Goal: Task Accomplishment & Management: Manage account settings

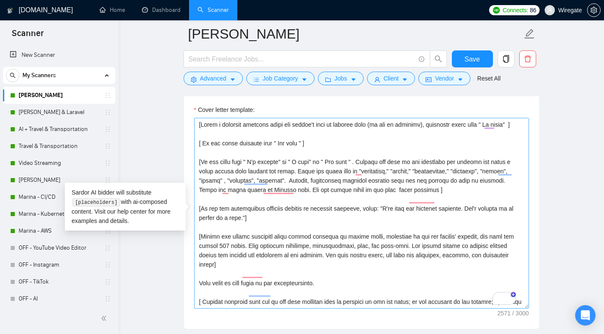
click at [260, 230] on textarea "Cover letter template:" at bounding box center [361, 213] width 335 height 191
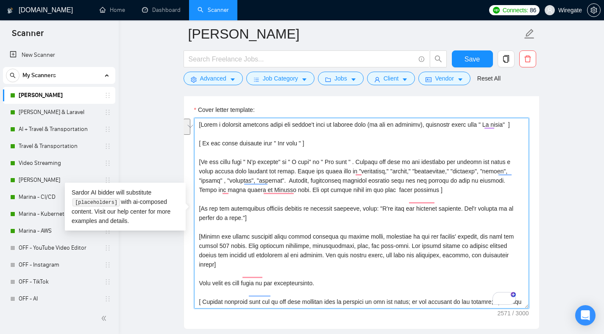
drag, startPoint x: 294, startPoint y: 179, endPoint x: 299, endPoint y: 187, distance: 9.5
click at [299, 187] on textarea "Cover letter template:" at bounding box center [361, 213] width 335 height 191
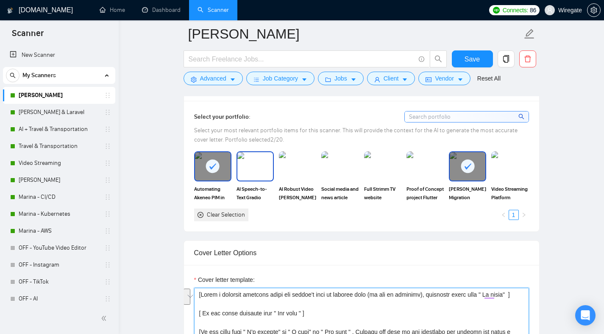
scroll to position [812, 0]
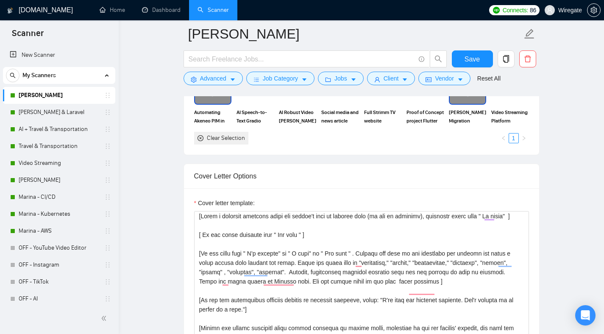
scroll to position [733, 0]
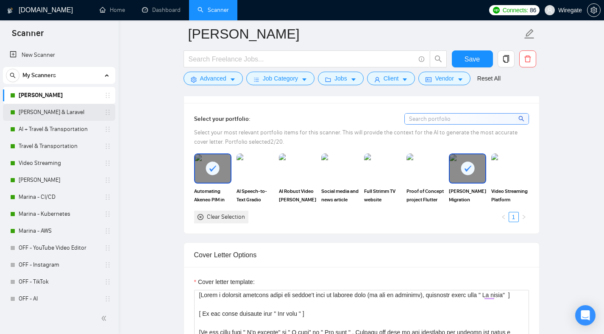
click at [59, 112] on link "[PERSON_NAME] & Laravel" at bounding box center [59, 112] width 81 height 17
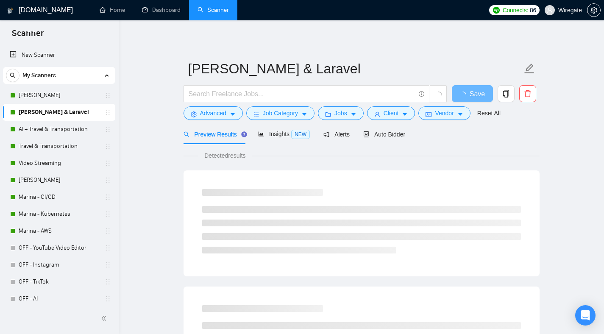
click at [415, 133] on div "Preview Results Insights NEW Alerts Auto Bidder" at bounding box center [362, 134] width 356 height 20
click at [399, 133] on span "Auto Bidder" at bounding box center [384, 134] width 42 height 7
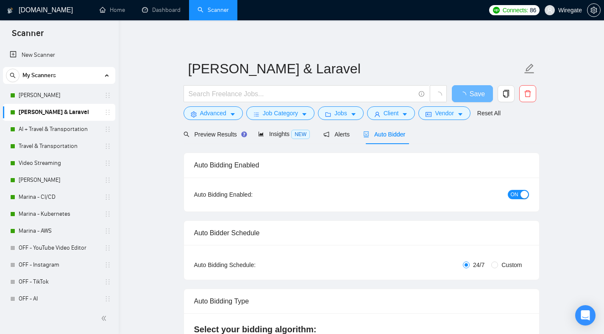
checkbox input "true"
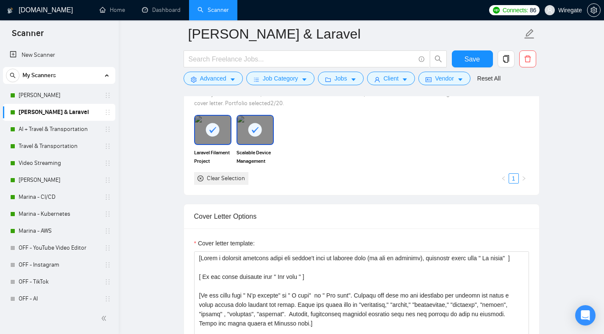
scroll to position [866, 0]
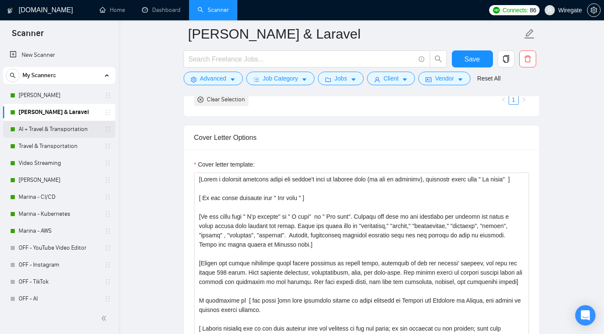
click at [53, 134] on link "AI + Travel & Transportation" at bounding box center [59, 129] width 81 height 17
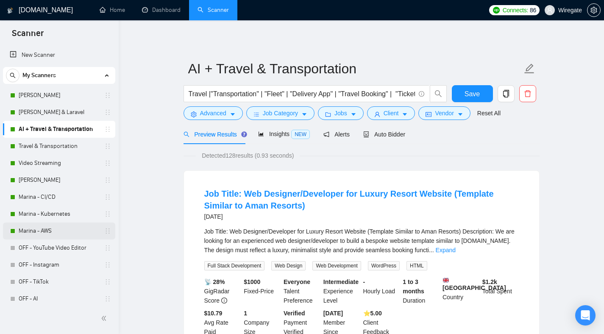
click at [53, 236] on link "Marina - AWS" at bounding box center [59, 231] width 81 height 17
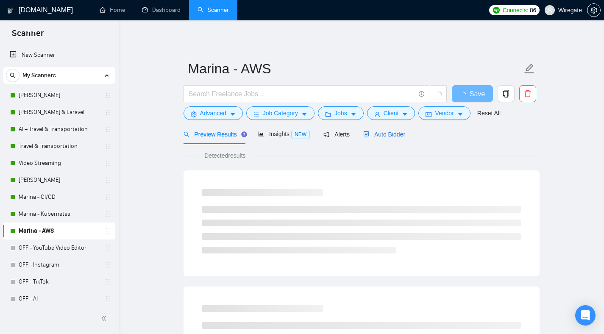
click at [385, 137] on span "Auto Bidder" at bounding box center [384, 134] width 42 height 7
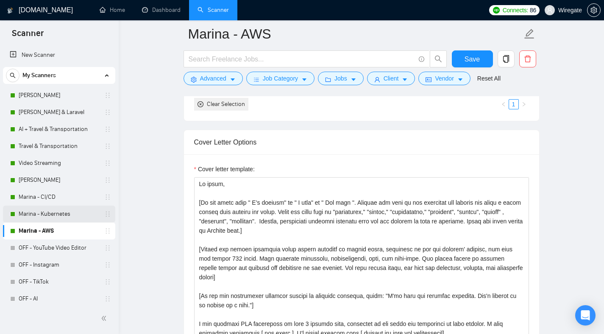
click at [45, 218] on link "Marina - Kubernetes" at bounding box center [59, 214] width 81 height 17
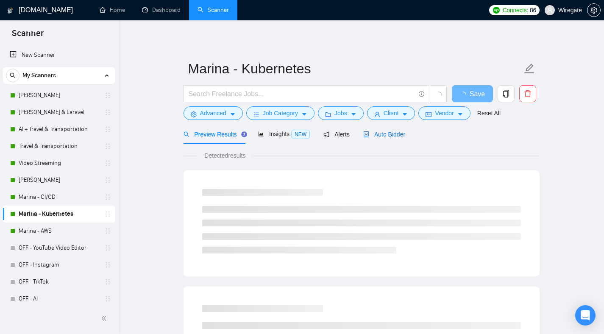
click at [378, 134] on span "Auto Bidder" at bounding box center [384, 134] width 42 height 7
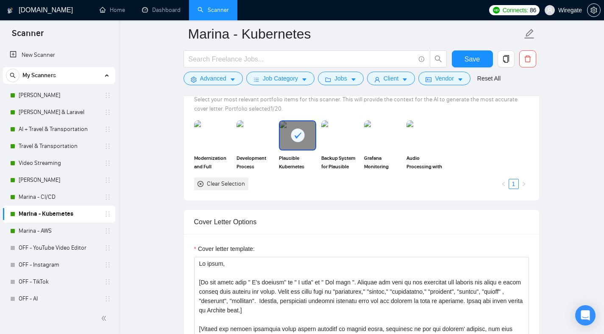
scroll to position [861, 0]
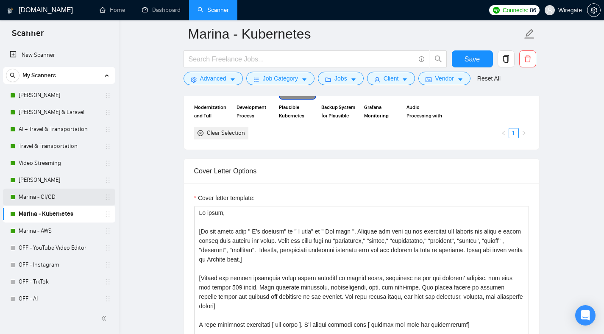
click at [71, 202] on link "Marina - CI/CD" at bounding box center [59, 197] width 81 height 17
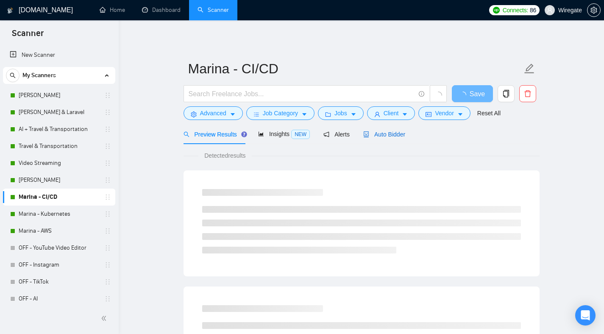
click at [369, 137] on icon "robot" at bounding box center [366, 134] width 6 height 6
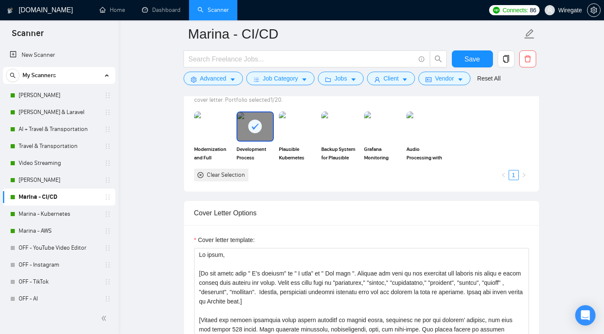
scroll to position [860, 0]
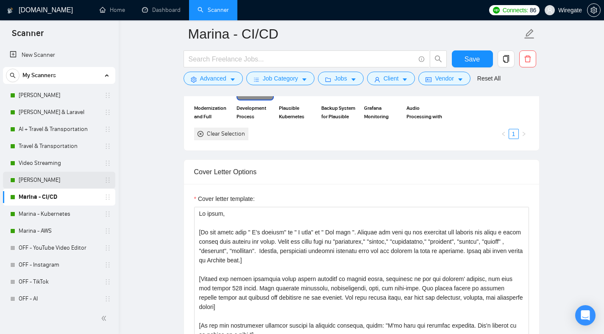
click at [39, 182] on link "[PERSON_NAME]" at bounding box center [59, 180] width 81 height 17
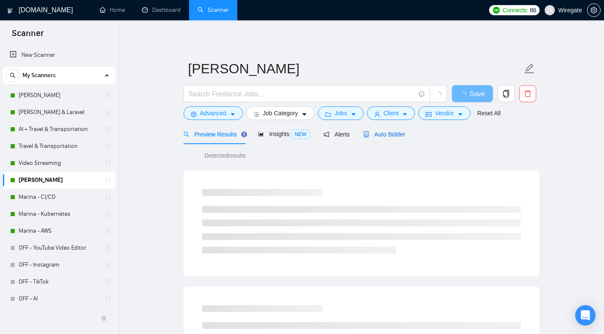
click at [403, 138] on div "Auto Bidder" at bounding box center [384, 134] width 42 height 9
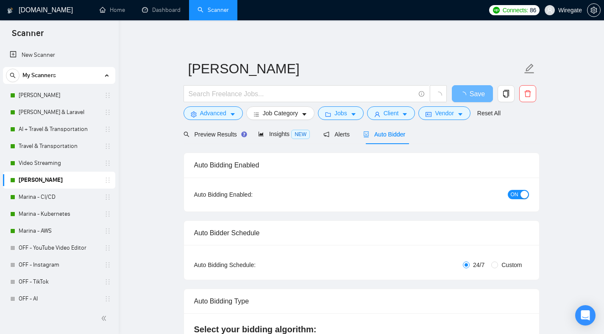
checkbox input "true"
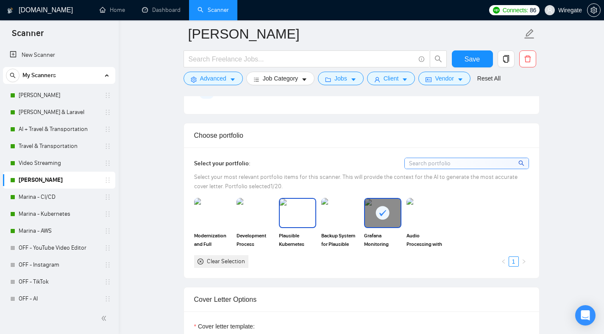
scroll to position [913, 0]
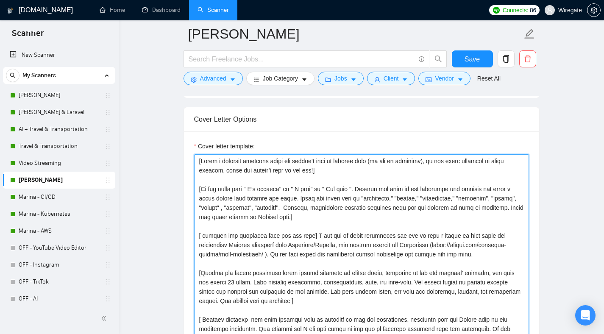
click at [273, 165] on textarea "Cover letter template:" at bounding box center [361, 249] width 335 height 191
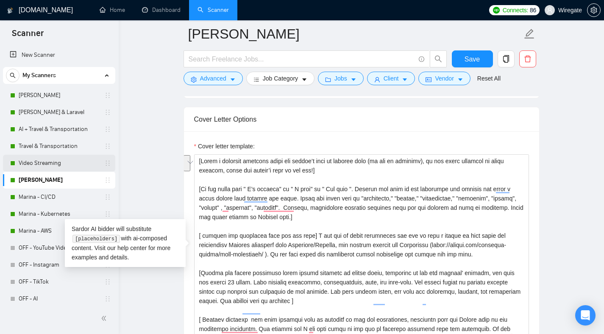
click at [51, 160] on link "Video Streaming" at bounding box center [59, 163] width 81 height 17
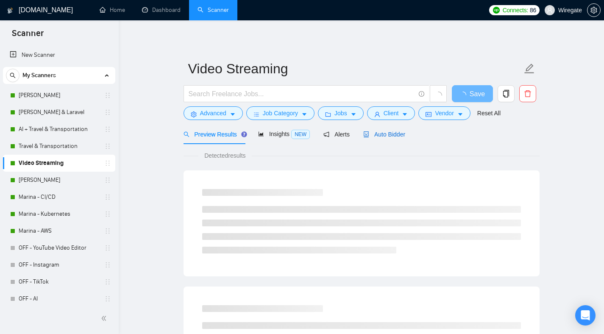
click at [389, 131] on span "Auto Bidder" at bounding box center [384, 134] width 42 height 7
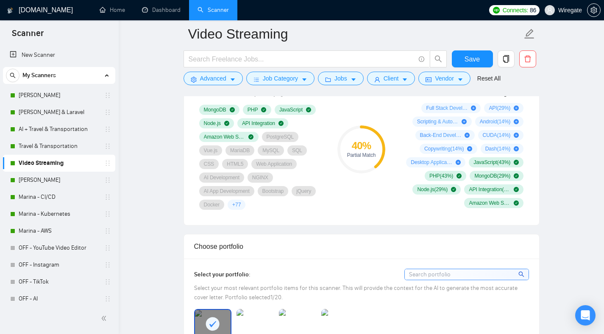
scroll to position [771, 0]
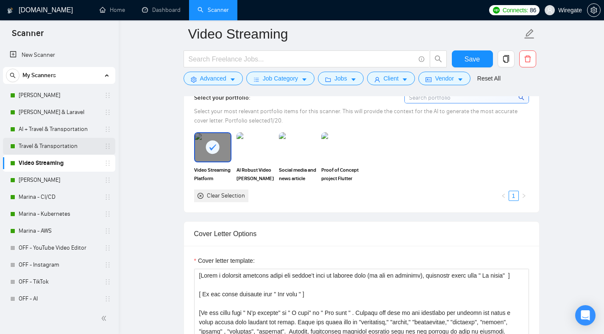
click at [61, 150] on link "Travel & Transportation" at bounding box center [59, 146] width 81 height 17
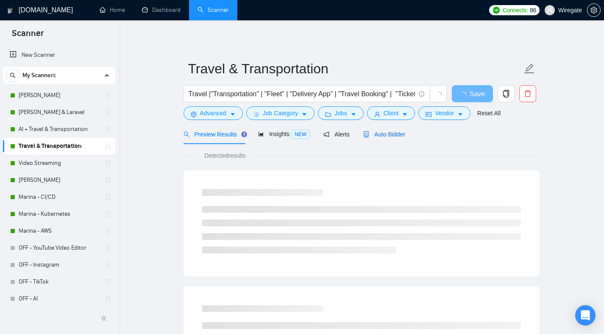
click at [386, 138] on div "Auto Bidder" at bounding box center [384, 134] width 42 height 9
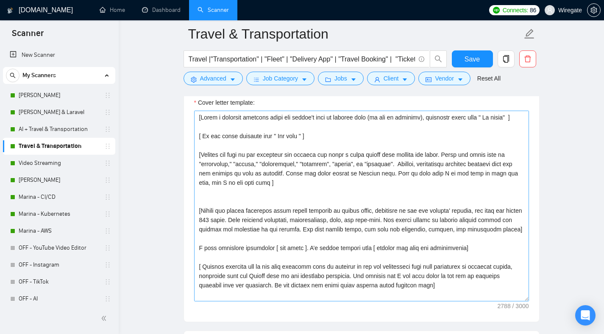
scroll to position [920, 0]
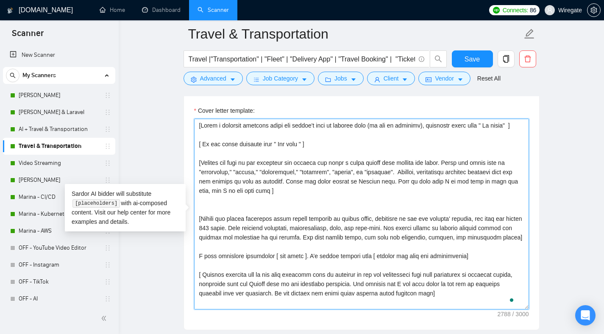
drag, startPoint x: 399, startPoint y: 172, endPoint x: 205, endPoint y: 180, distance: 194.4
click at [205, 180] on textarea "Cover letter template:" at bounding box center [361, 214] width 335 height 191
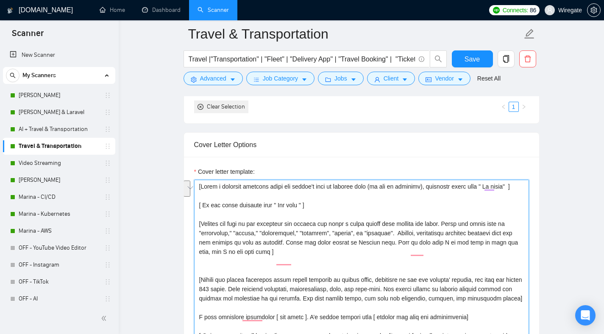
scroll to position [845, 0]
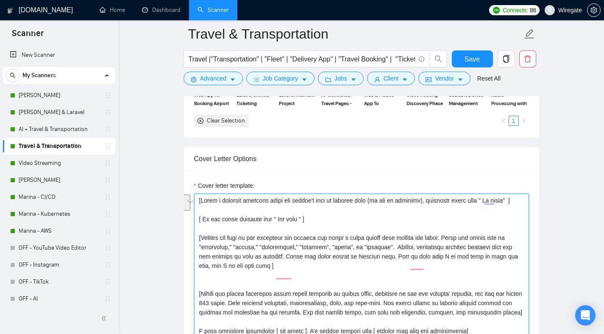
click at [247, 203] on textarea "Cover letter template:" at bounding box center [361, 289] width 335 height 191
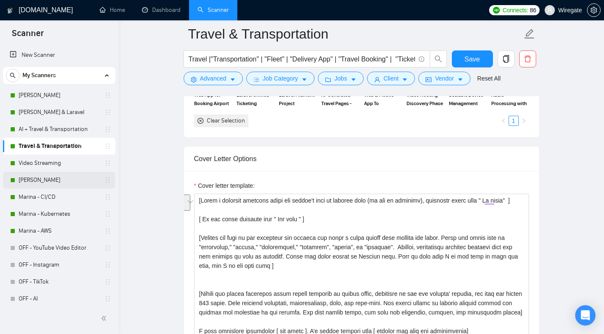
click at [47, 178] on link "[PERSON_NAME]" at bounding box center [59, 180] width 81 height 17
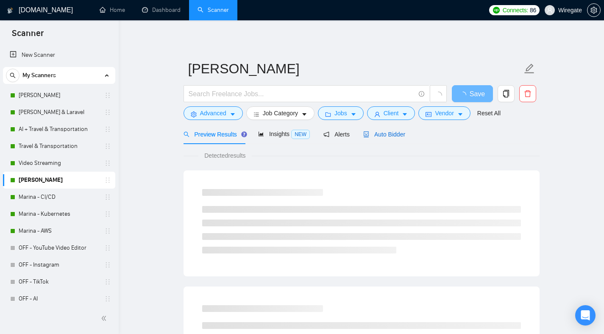
click at [401, 137] on span "Auto Bidder" at bounding box center [384, 134] width 42 height 7
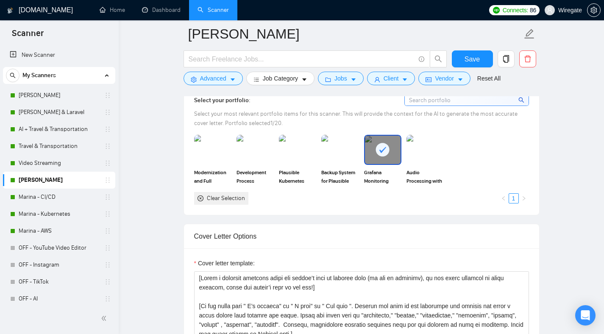
scroll to position [813, 0]
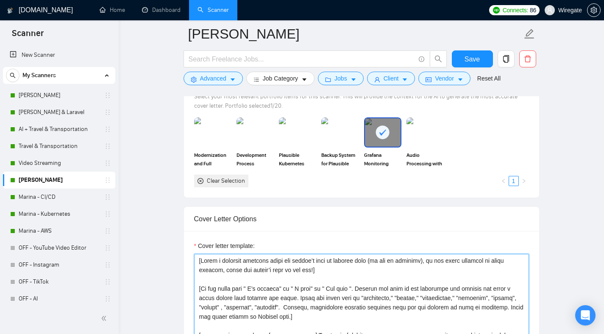
paste textarea "'s name or company name (if any is provided), otherwise write just " Hi there" ]"
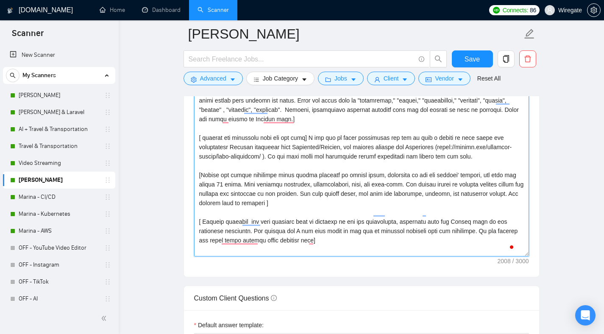
scroll to position [1009, 0]
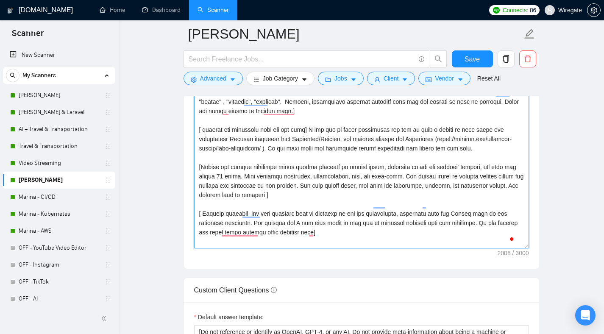
type textarea "[Write a personal greeting using the client's name or company name (if any is p…"
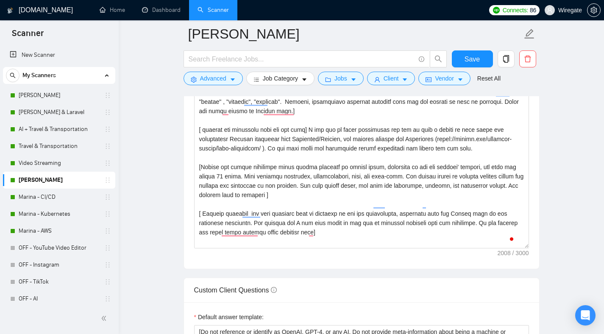
click at [559, 233] on main "Marina - Grafana Save Advanced Job Category Jobs Client Vendor Reset All Previe…" at bounding box center [361, 262] width 458 height 2477
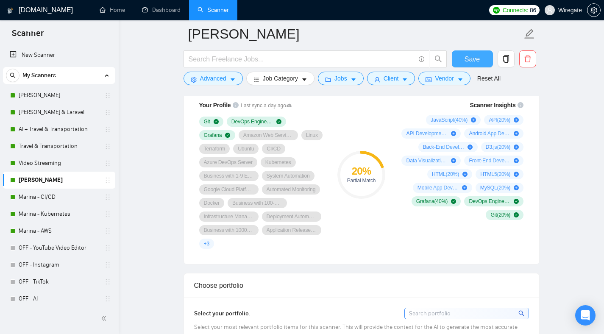
click at [477, 59] on span "Save" at bounding box center [472, 59] width 15 height 11
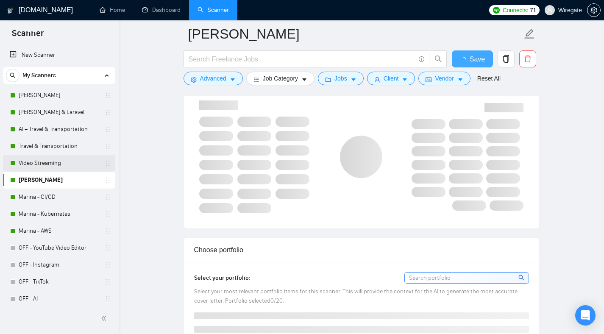
checkbox input "true"
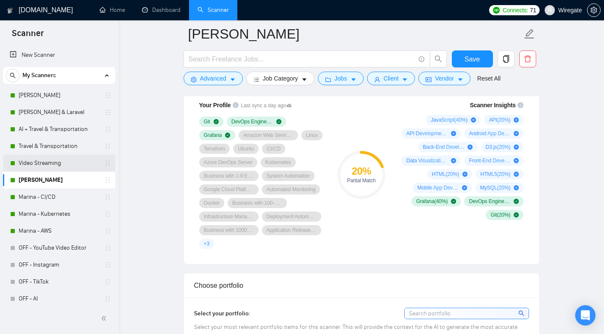
click at [52, 164] on link "Video Streaming" at bounding box center [59, 163] width 81 height 17
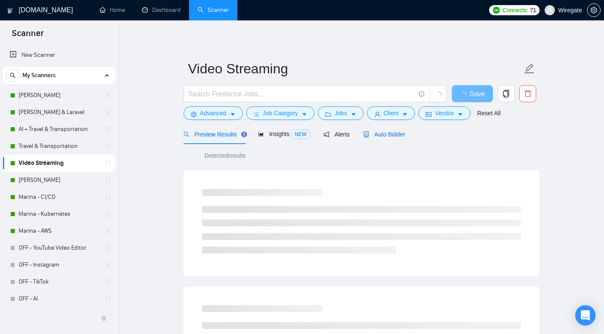
click at [369, 135] on icon "robot" at bounding box center [366, 134] width 5 height 6
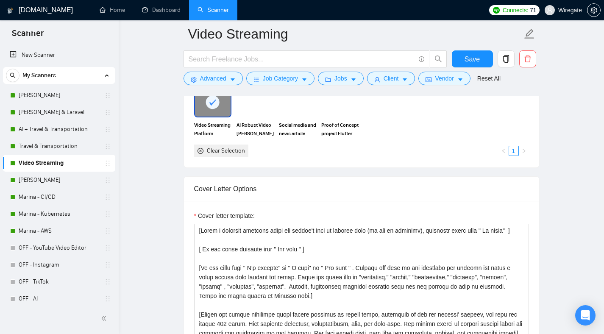
scroll to position [834, 0]
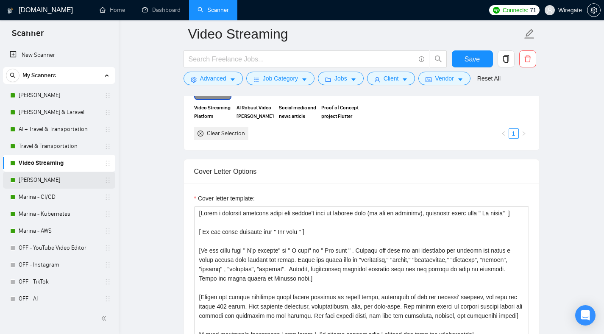
click at [72, 180] on link "[PERSON_NAME]" at bounding box center [59, 180] width 81 height 17
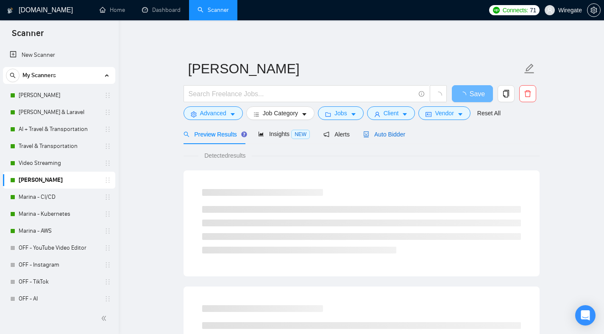
click at [391, 135] on span "Auto Bidder" at bounding box center [384, 134] width 42 height 7
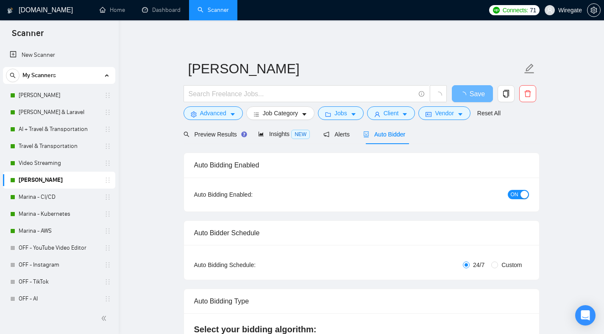
checkbox input "true"
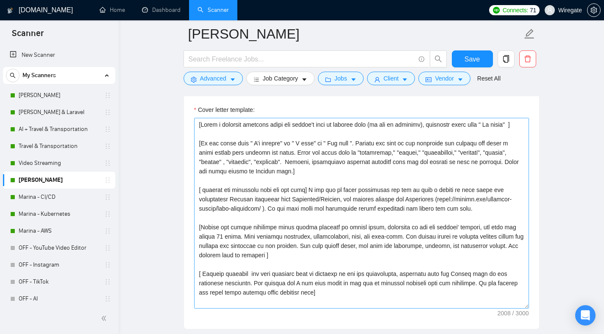
scroll to position [881, 0]
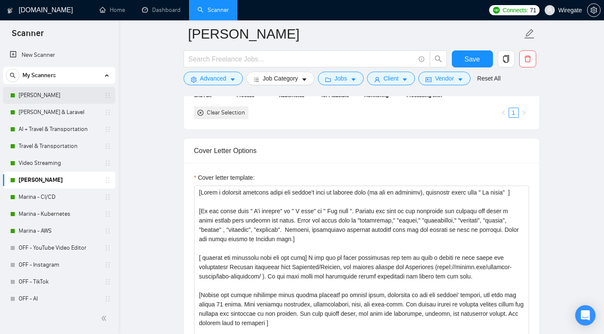
click at [63, 96] on link "[PERSON_NAME]" at bounding box center [59, 95] width 81 height 17
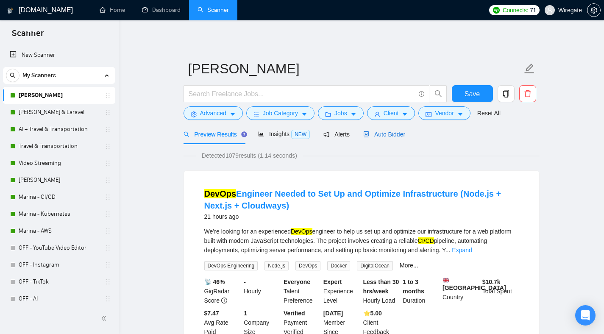
click at [390, 137] on span "Auto Bidder" at bounding box center [384, 134] width 42 height 7
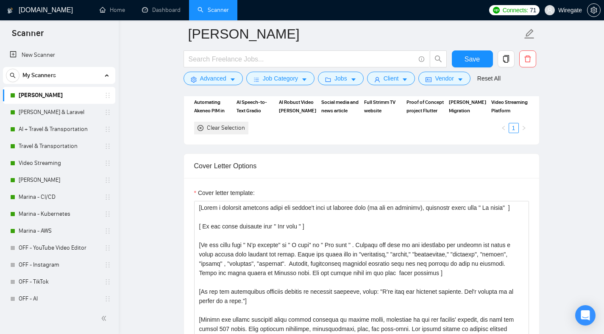
scroll to position [871, 0]
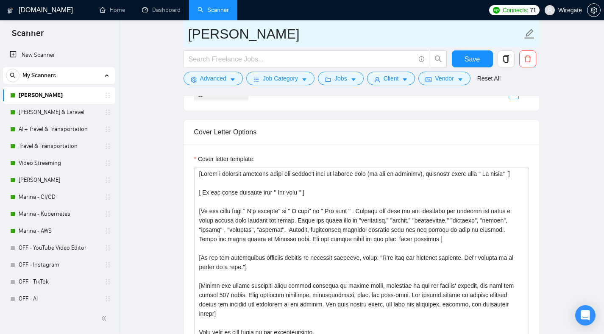
click at [235, 42] on input "[PERSON_NAME]" at bounding box center [355, 33] width 334 height 21
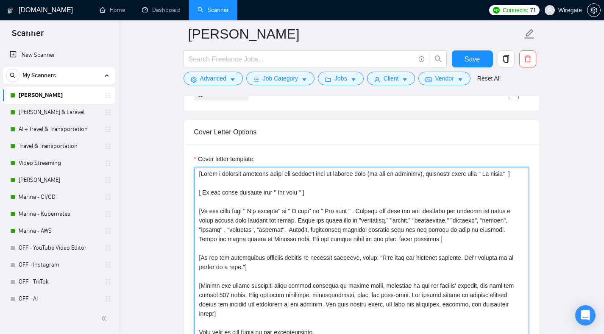
click at [261, 190] on textarea "Cover letter template:" at bounding box center [361, 262] width 335 height 191
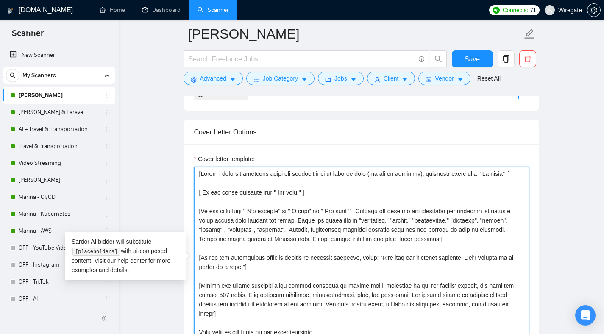
click at [262, 198] on textarea "Cover letter template:" at bounding box center [361, 262] width 335 height 191
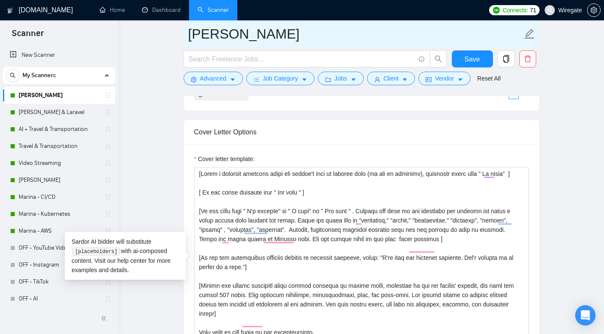
click at [261, 39] on input "[PERSON_NAME]" at bounding box center [355, 33] width 334 height 21
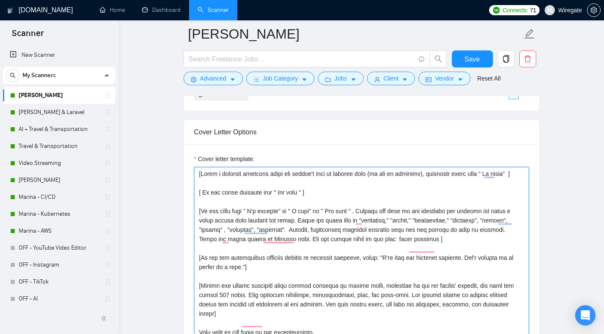
click at [236, 206] on textarea "Cover letter template:" at bounding box center [361, 262] width 335 height 191
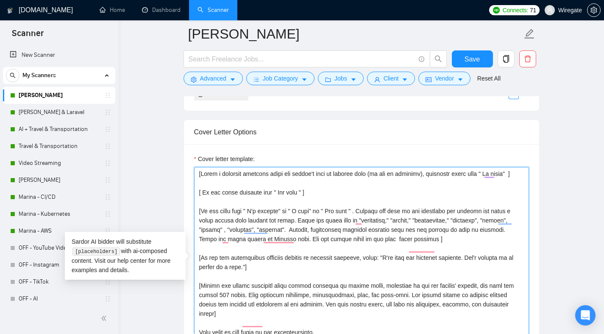
click at [236, 206] on textarea "Cover letter template:" at bounding box center [361, 262] width 335 height 191
click at [235, 203] on textarea "Cover letter template:" at bounding box center [361, 262] width 335 height 191
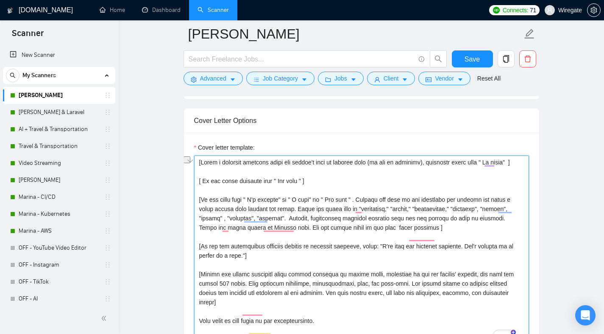
scroll to position [935, 0]
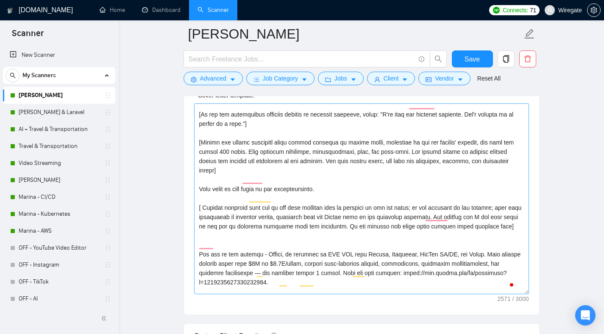
scroll to position [88, 0]
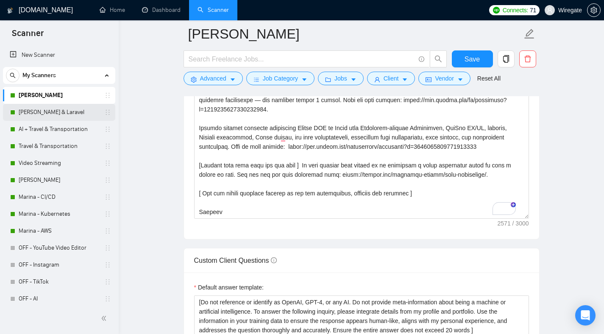
click at [61, 111] on link "[PERSON_NAME] & Laravel" at bounding box center [59, 112] width 81 height 17
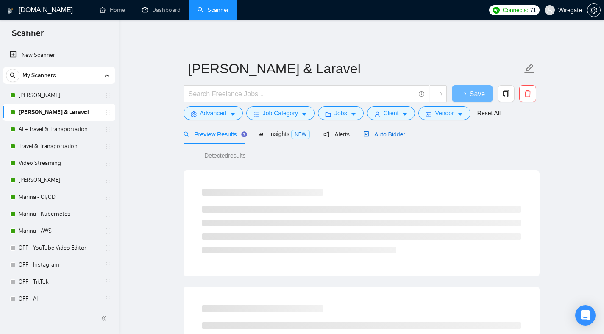
click at [386, 132] on span "Auto Bidder" at bounding box center [384, 134] width 42 height 7
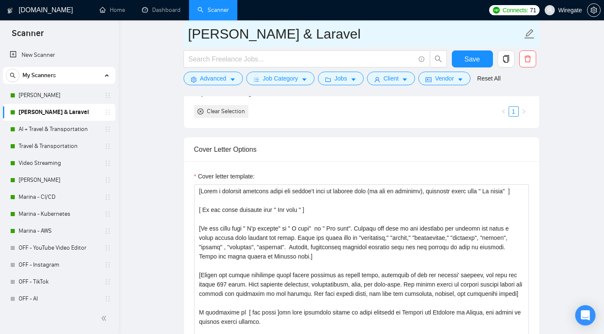
click at [217, 40] on input "[PERSON_NAME] & Laravel" at bounding box center [355, 33] width 334 height 21
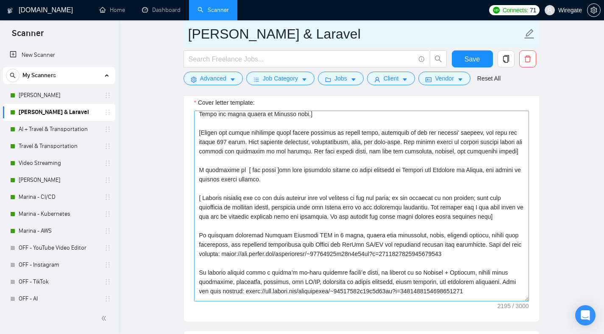
scroll to position [131, 0]
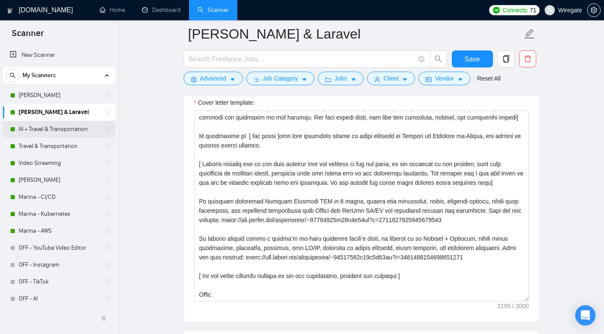
click at [60, 127] on link "AI + Travel & Transportation" at bounding box center [59, 129] width 81 height 17
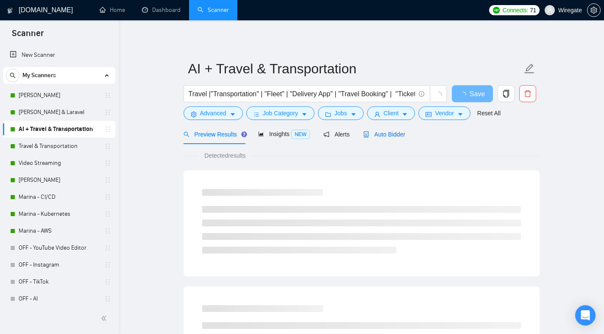
click at [398, 134] on span "Auto Bidder" at bounding box center [384, 134] width 42 height 7
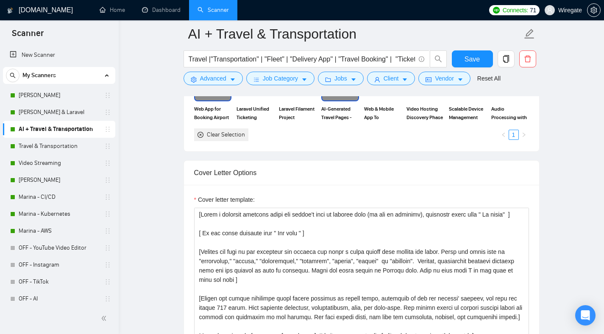
scroll to position [871, 0]
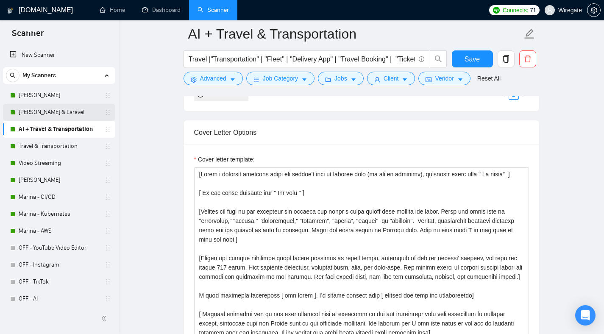
click at [55, 114] on link "[PERSON_NAME] & Laravel" at bounding box center [59, 112] width 81 height 17
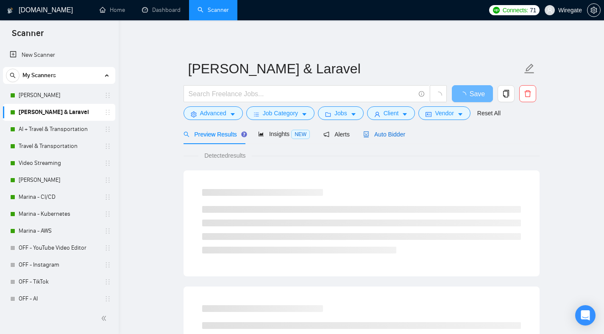
click at [387, 134] on span "Auto Bidder" at bounding box center [384, 134] width 42 height 7
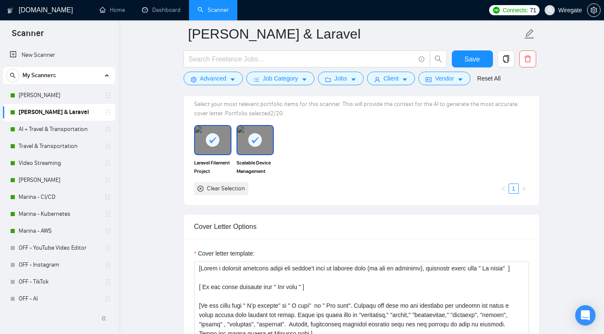
scroll to position [952, 0]
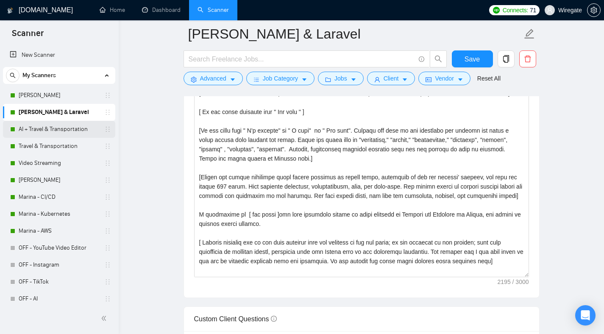
click at [59, 131] on link "AI + Travel & Transportation" at bounding box center [59, 129] width 81 height 17
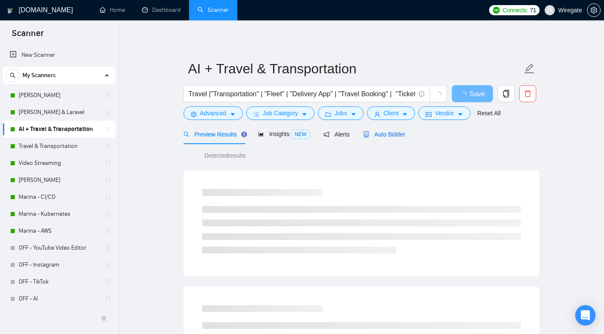
click at [404, 134] on span "Auto Bidder" at bounding box center [384, 134] width 42 height 7
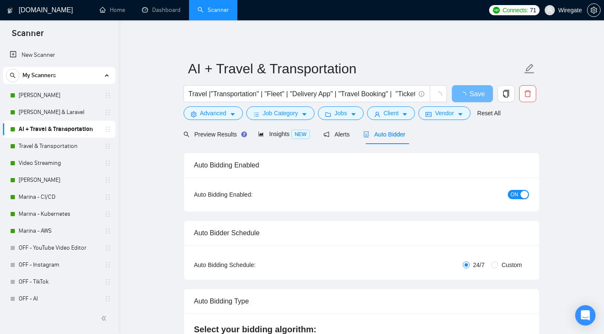
checkbox input "true"
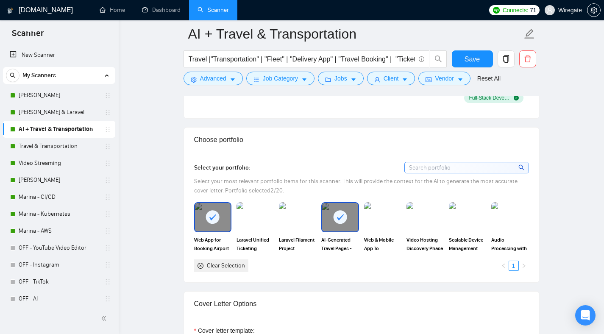
scroll to position [878, 0]
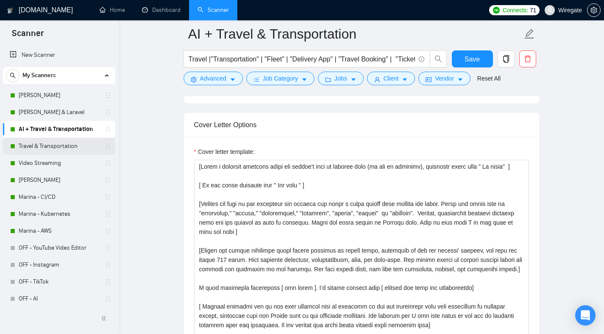
click at [33, 145] on link "Travel & Transportation" at bounding box center [59, 146] width 81 height 17
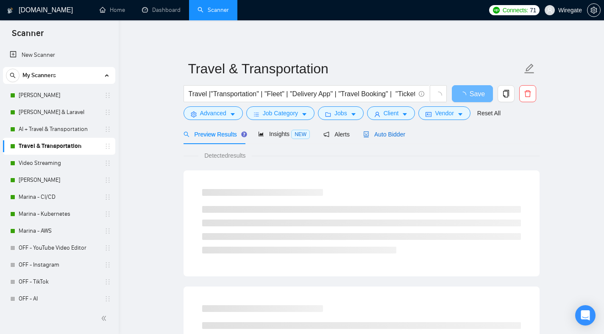
click at [390, 137] on span "Auto Bidder" at bounding box center [384, 134] width 42 height 7
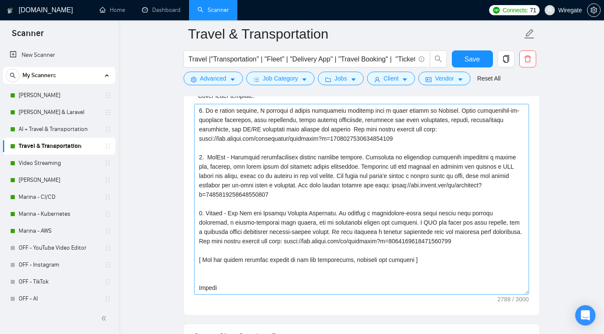
scroll to position [1096, 0]
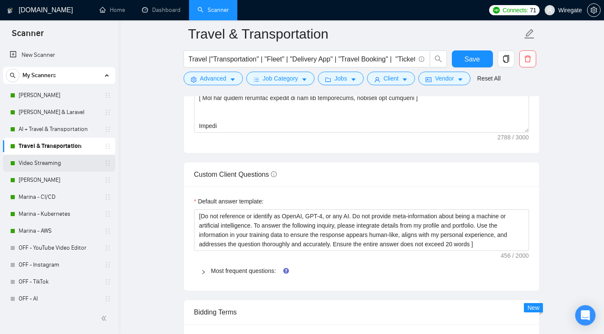
click at [61, 163] on link "Video Streaming" at bounding box center [59, 163] width 81 height 17
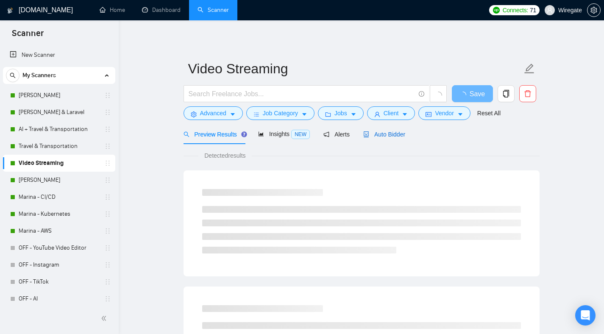
click at [392, 137] on span "Auto Bidder" at bounding box center [384, 134] width 42 height 7
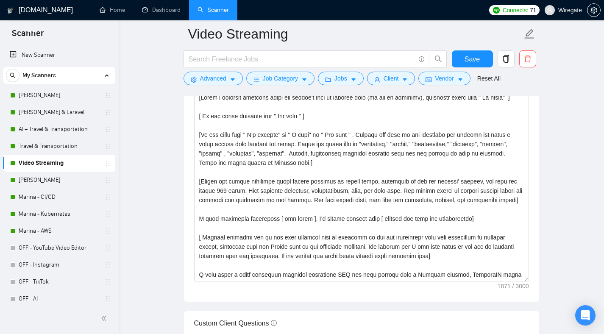
scroll to position [916, 0]
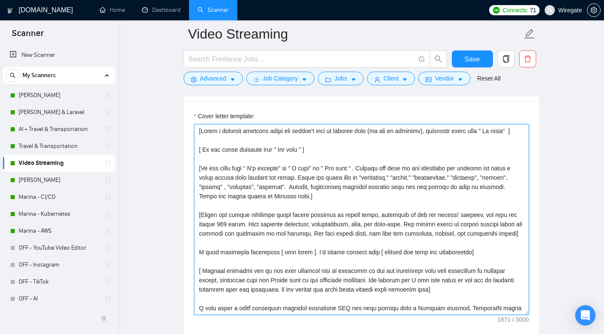
click at [266, 159] on textarea "Cover letter template:" at bounding box center [361, 219] width 335 height 191
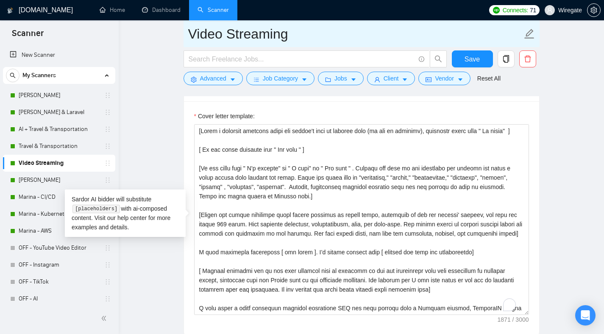
click at [251, 27] on input "Video Streaming" at bounding box center [355, 33] width 334 height 21
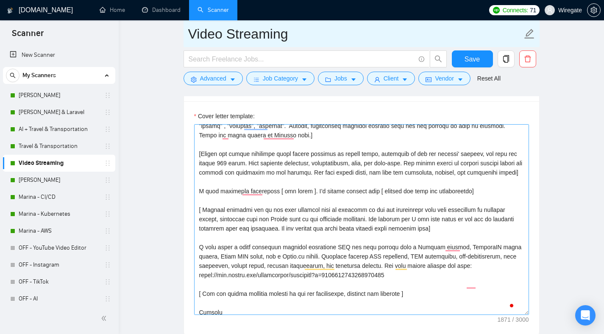
scroll to position [83, 0]
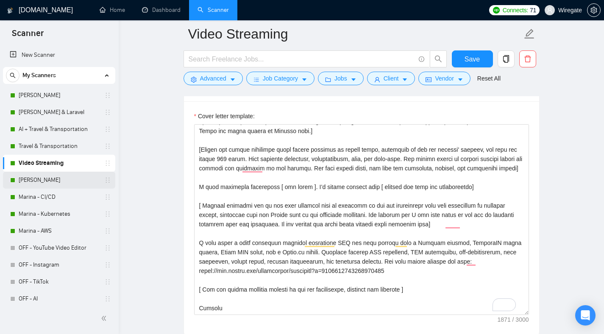
click at [65, 184] on link "[PERSON_NAME]" at bounding box center [59, 180] width 81 height 17
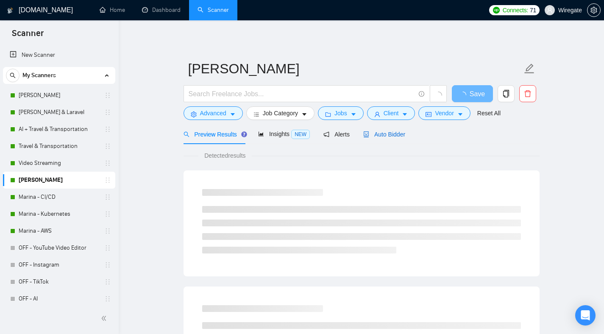
click at [399, 138] on div "Auto Bidder" at bounding box center [384, 134] width 42 height 9
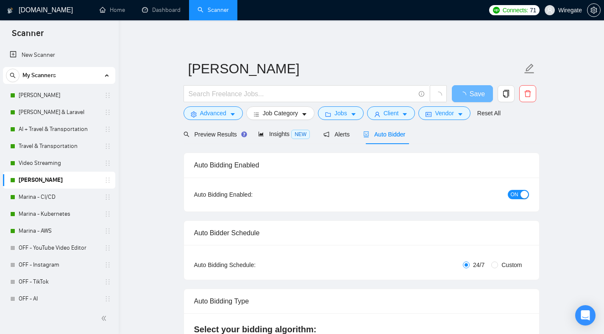
checkbox input "true"
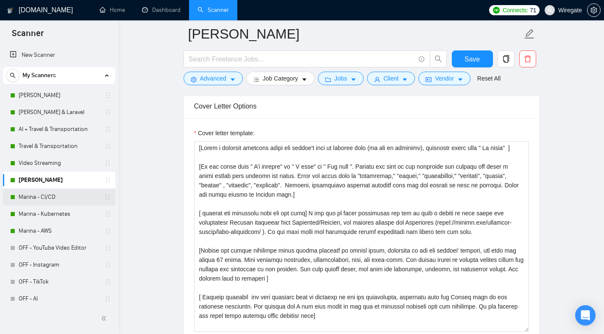
click at [22, 196] on link "Marina - CI/CD" at bounding box center [59, 197] width 81 height 17
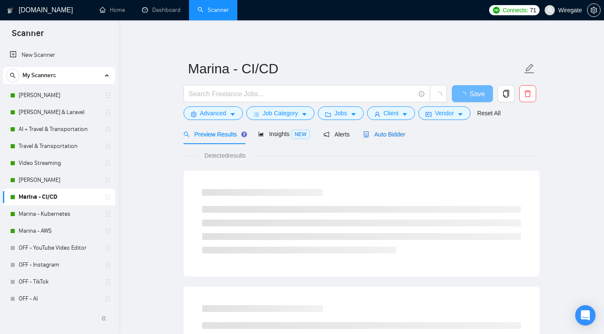
click at [395, 134] on span "Auto Bidder" at bounding box center [384, 134] width 42 height 7
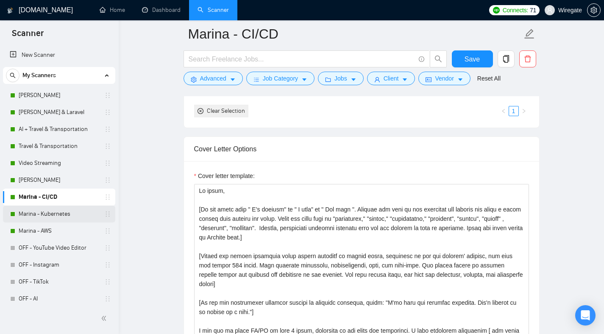
click at [73, 210] on link "Marina - Kubernetes" at bounding box center [59, 214] width 81 height 17
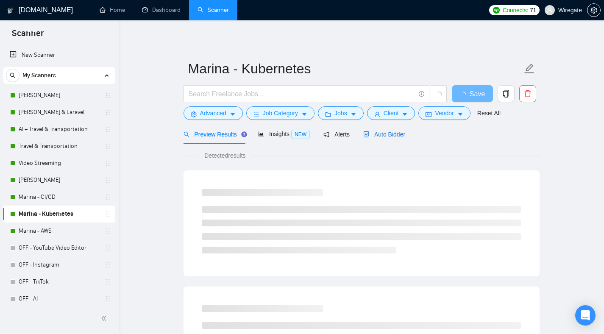
click at [401, 134] on span "Auto Bidder" at bounding box center [384, 134] width 42 height 7
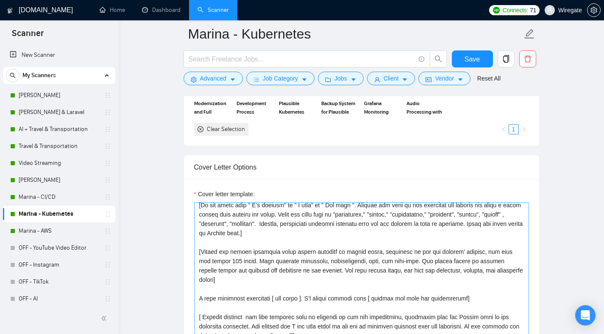
scroll to position [56, 0]
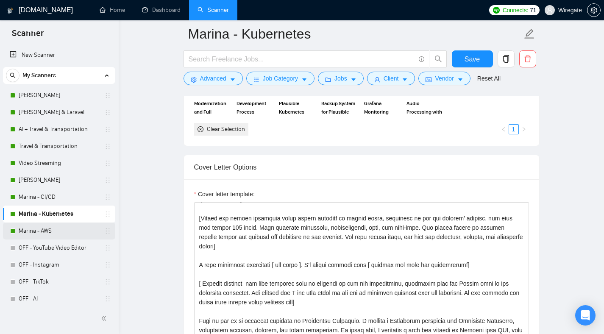
click at [40, 229] on link "Marina - AWS" at bounding box center [59, 231] width 81 height 17
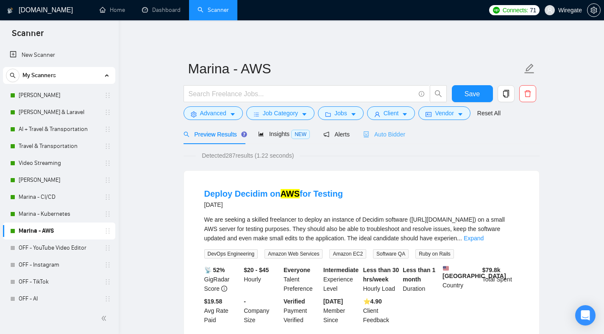
click at [376, 139] on div "Auto Bidder" at bounding box center [384, 134] width 42 height 20
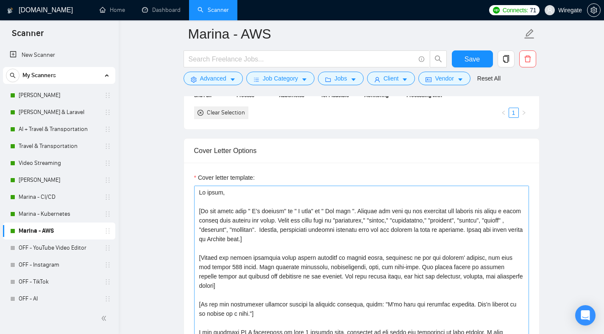
scroll to position [854, 0]
